Goal: Task Accomplishment & Management: Manage account settings

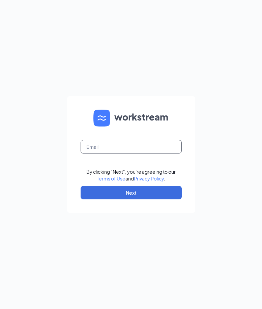
drag, startPoint x: 131, startPoint y: 143, endPoint x: 128, endPoint y: 148, distance: 5.6
click at [131, 143] on input "text" at bounding box center [131, 146] width 101 height 13
type input "[EMAIL_ADDRESS][DOMAIN_NAME]"
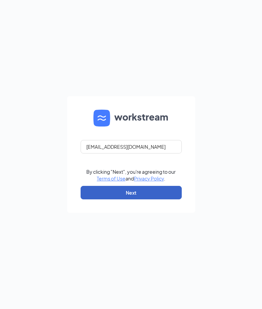
click at [127, 194] on button "Next" at bounding box center [131, 192] width 101 height 13
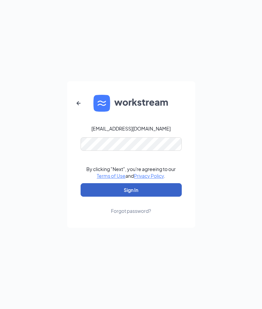
click at [118, 190] on button "Sign In" at bounding box center [131, 189] width 101 height 13
